Goal: Task Accomplishment & Management: Manage account settings

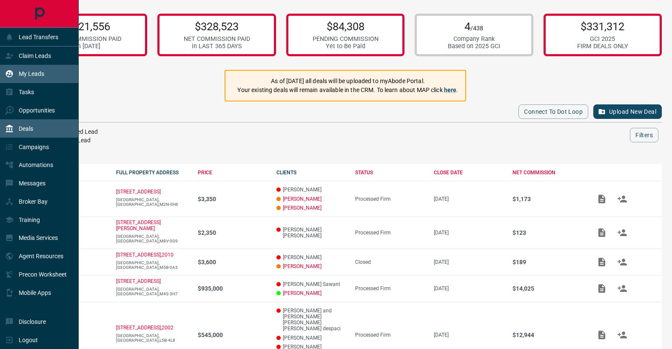
click at [19, 69] on div "My Leads" at bounding box center [24, 74] width 39 height 14
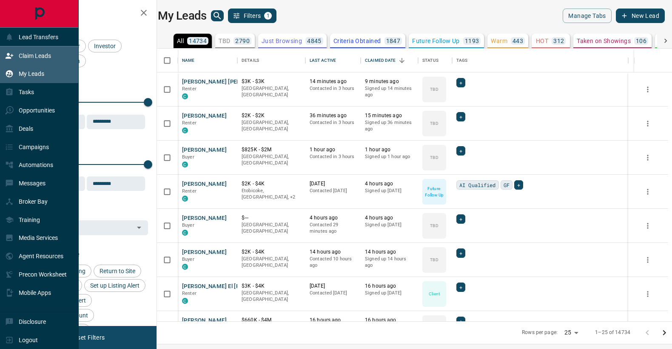
click at [8, 58] on icon at bounding box center [10, 56] width 8 height 6
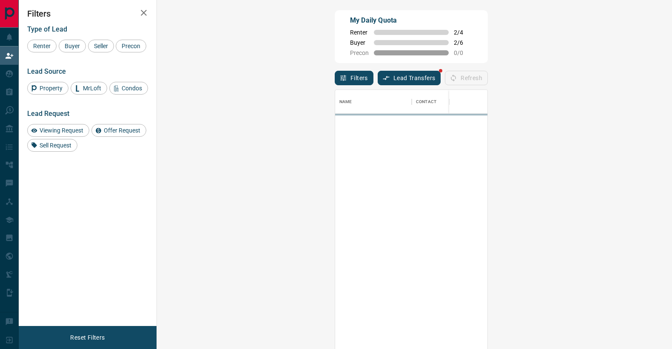
scroll to position [265, 497]
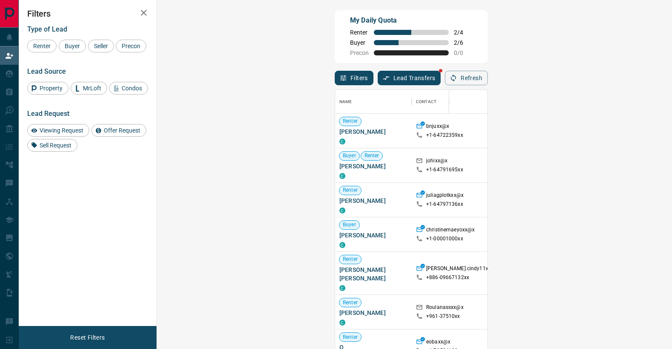
click at [654, 169] on div "Viewing Request ( 1 )" at bounding box center [683, 165] width 59 height 11
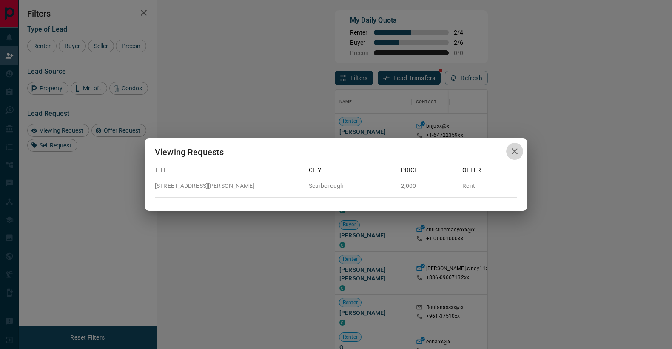
click at [516, 151] on icon "button" at bounding box center [515, 151] width 10 height 10
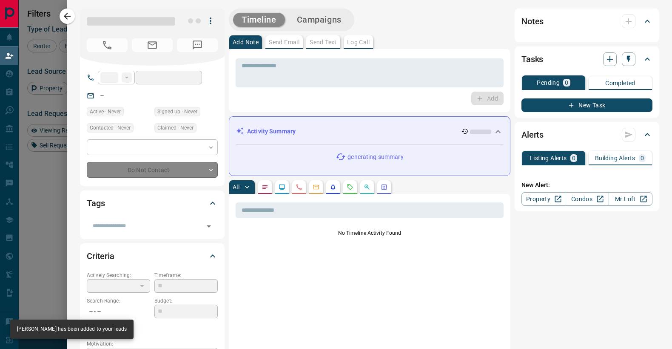
type input "**"
type input "**********"
type input "**"
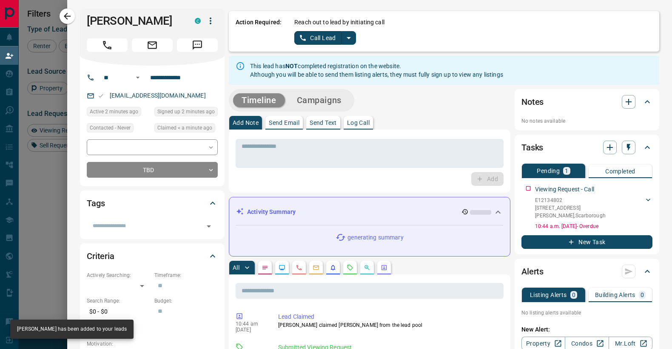
click at [346, 43] on button "split button" at bounding box center [349, 38] width 14 height 14
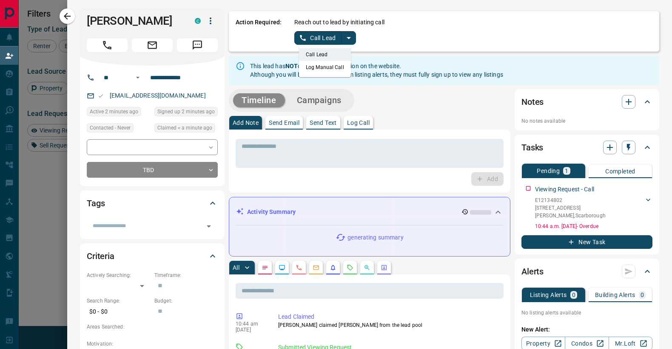
drag, startPoint x: 339, startPoint y: 70, endPoint x: 324, endPoint y: 60, distance: 17.8
click at [339, 70] on li "Log Manual Call" at bounding box center [325, 67] width 52 height 13
click at [302, 42] on button "Log Manual Call" at bounding box center [322, 38] width 56 height 14
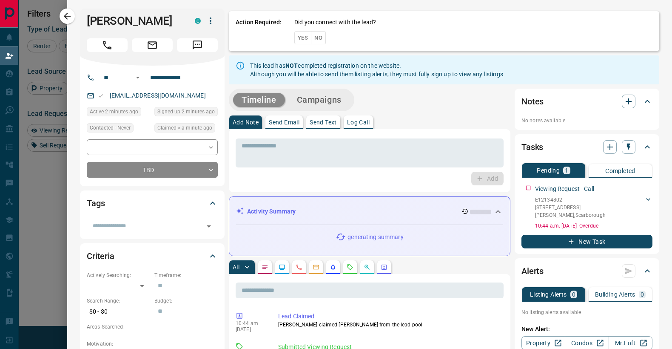
click at [318, 40] on button "No" at bounding box center [318, 37] width 15 height 13
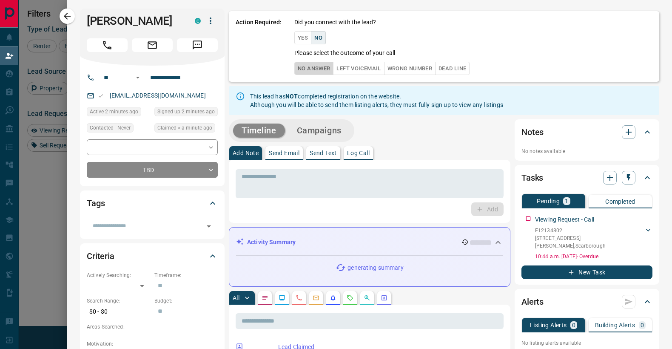
click at [313, 63] on button "No Answer" at bounding box center [313, 68] width 39 height 13
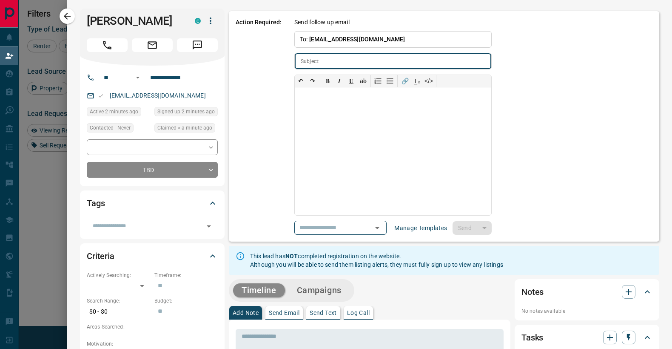
type input "**********"
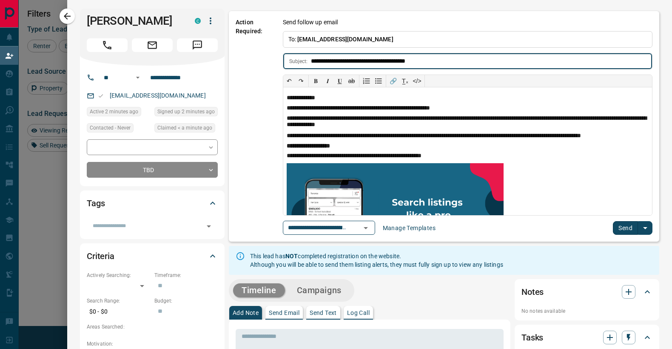
click at [623, 229] on button "Send" at bounding box center [625, 228] width 25 height 14
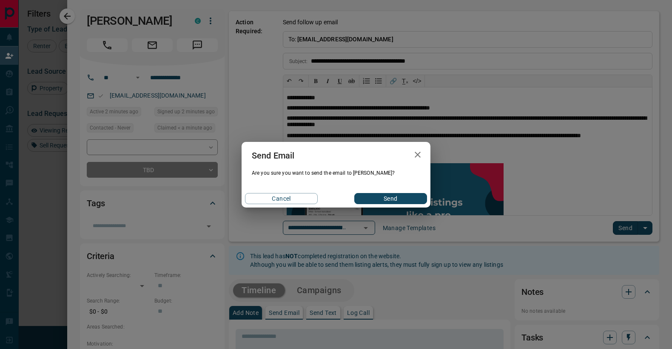
click at [390, 202] on button "Send" at bounding box center [390, 198] width 73 height 11
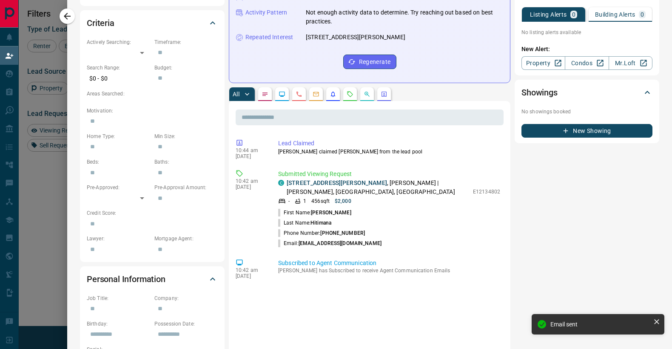
scroll to position [0, 0]
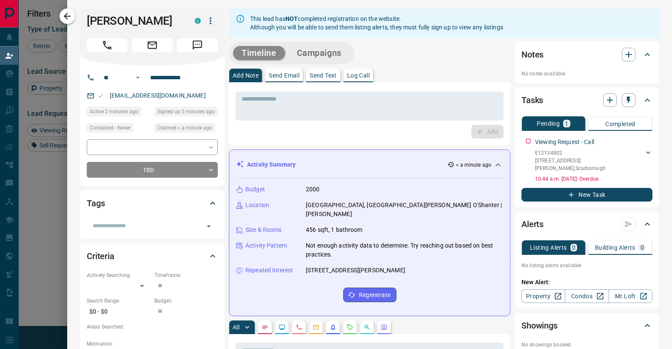
click at [63, 15] on icon "button" at bounding box center [67, 16] width 10 height 10
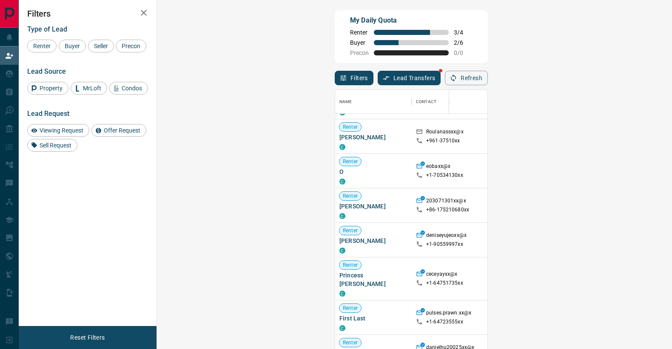
scroll to position [222, 0]
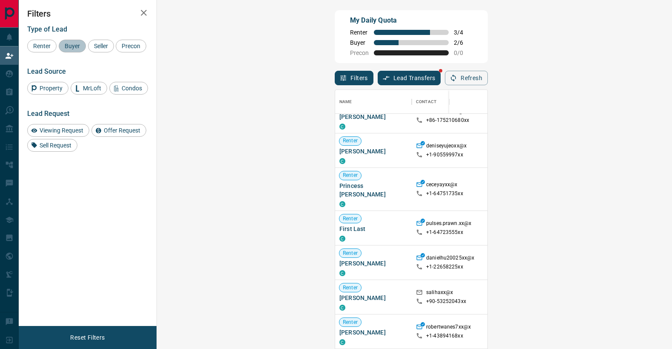
click at [73, 51] on div "Buyer" at bounding box center [72, 46] width 27 height 13
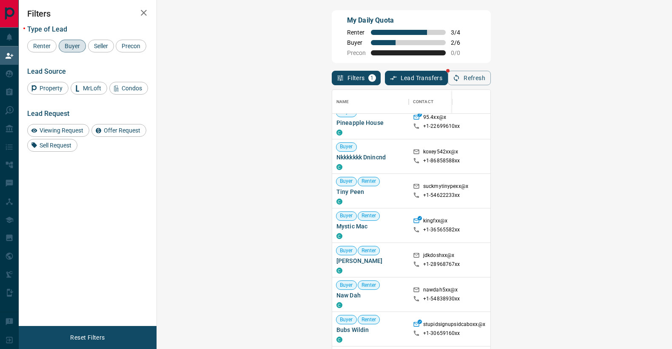
scroll to position [300, 0]
